Goal: Task Accomplishment & Management: Use online tool/utility

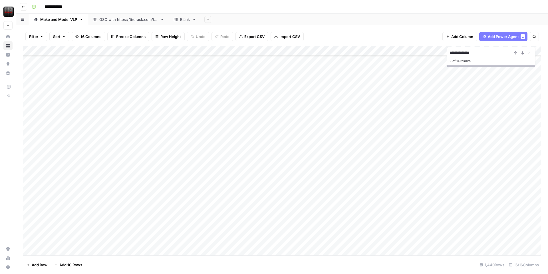
scroll to position [2319, 0]
click at [370, 27] on div "Filter Sort 16 Columns Freeze Columns Row Height Undo Redo Export CSV Import CS…" at bounding box center [282, 36] width 518 height 18
click at [175, 80] on div "Add Column" at bounding box center [282, 150] width 518 height 209
type input "**********"
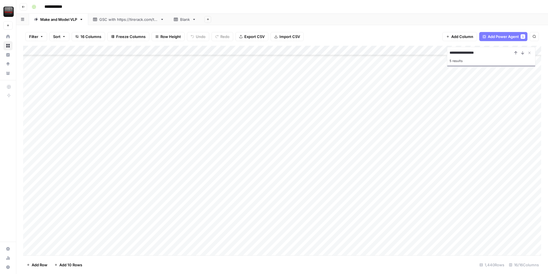
type input "**********"
click at [521, 53] on icon "Next Result" at bounding box center [522, 53] width 5 height 5
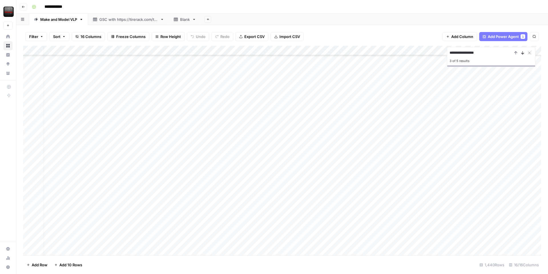
click at [521, 53] on icon "Next Result" at bounding box center [522, 53] width 5 height 5
click at [523, 53] on icon "Next Result" at bounding box center [522, 53] width 5 height 5
click at [227, 127] on div "Add Column" at bounding box center [282, 150] width 518 height 209
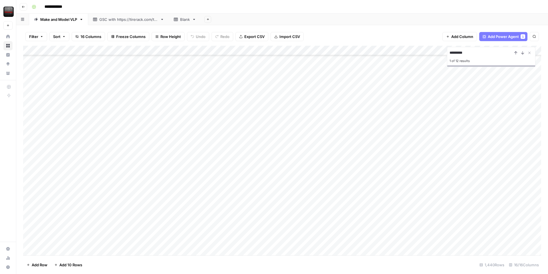
click at [210, 217] on div "Add Column" at bounding box center [282, 150] width 518 height 209
click at [464, 55] on input "*********" at bounding box center [481, 52] width 63 height 7
type input "**********"
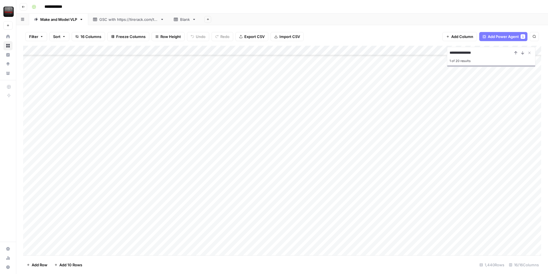
scroll to position [9068, 0]
click at [224, 181] on div "Add Column" at bounding box center [282, 150] width 518 height 209
drag, startPoint x: 240, startPoint y: 218, endPoint x: 232, endPoint y: 215, distance: 8.3
click at [239, 218] on div "Add Column" at bounding box center [282, 150] width 518 height 209
click at [227, 181] on div "Add Column" at bounding box center [282, 150] width 518 height 209
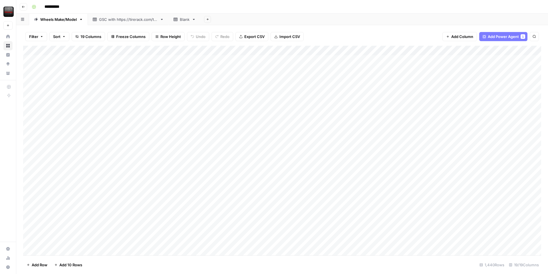
click at [174, 49] on div "Add Column" at bounding box center [282, 150] width 518 height 209
click at [156, 110] on link "Edit Workflow" at bounding box center [159, 106] width 63 height 8
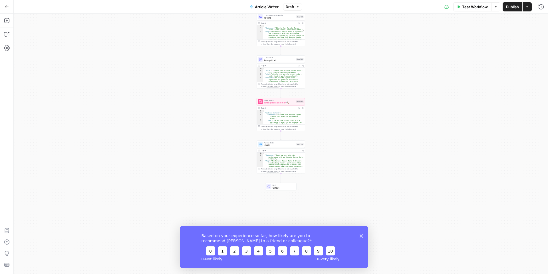
scroll to position [1, 0]
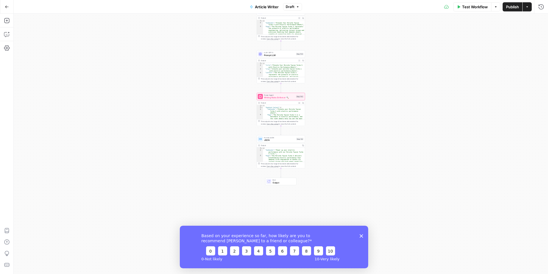
click at [12, 25] on div "Add Steps Copilot Settings AirOps Academy Help Give Feedback Shortcuts" at bounding box center [7, 144] width 14 height 260
click at [9, 22] on icon "button" at bounding box center [6, 20] width 5 height 5
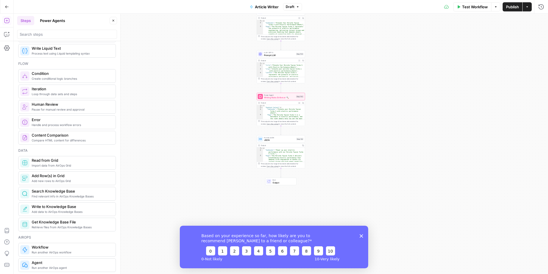
scroll to position [139, 0]
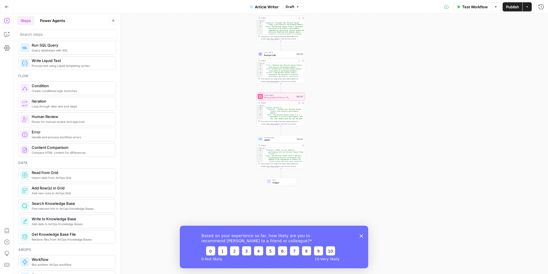
click at [6, 4] on button "Go Back" at bounding box center [7, 7] width 10 height 10
